Goal: Transaction & Acquisition: Subscribe to service/newsletter

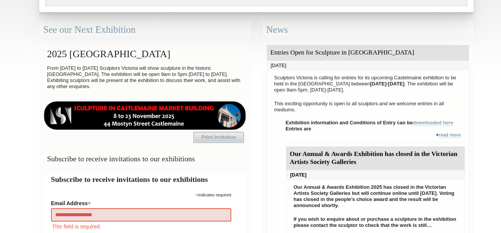
type input "**********"
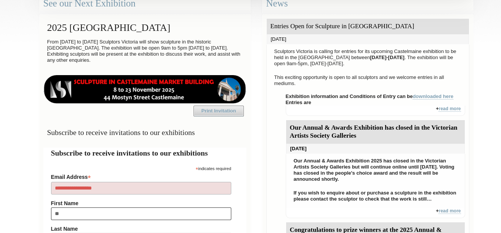
type input "***"
type input "*********"
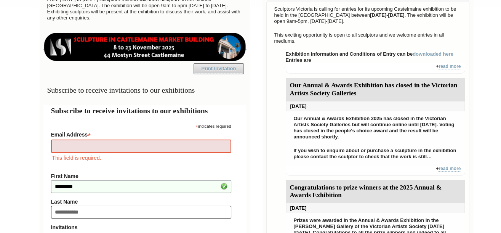
type input "**********"
